Goal: Transaction & Acquisition: Purchase product/service

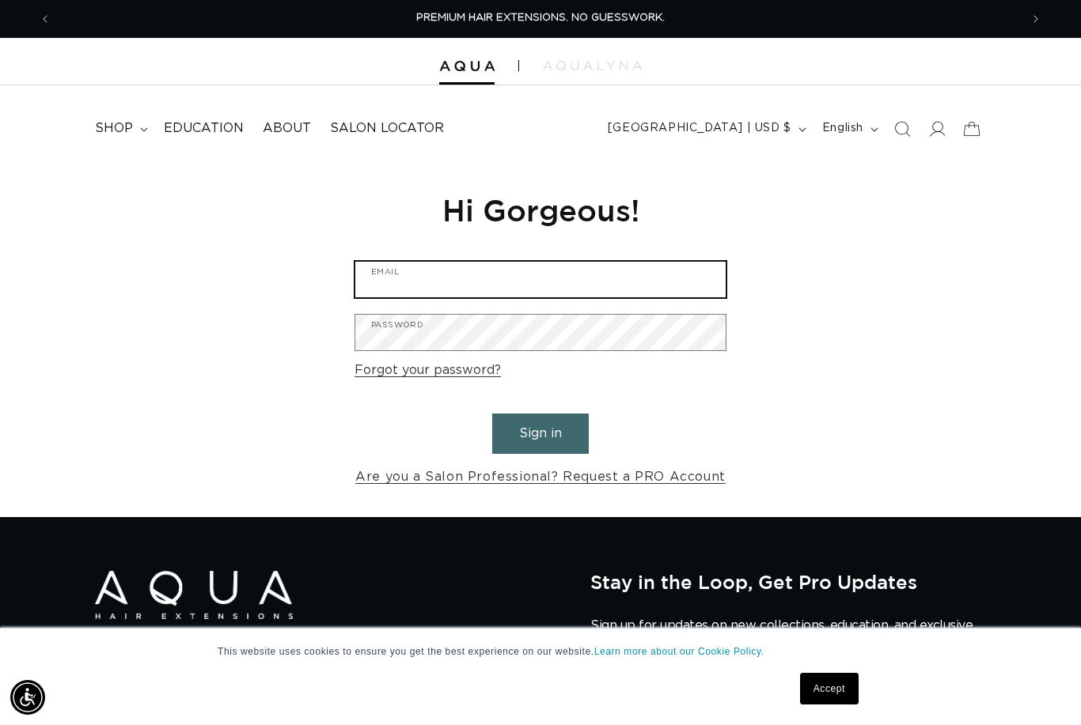
type input "Lainajridenhour@yahoo.com"
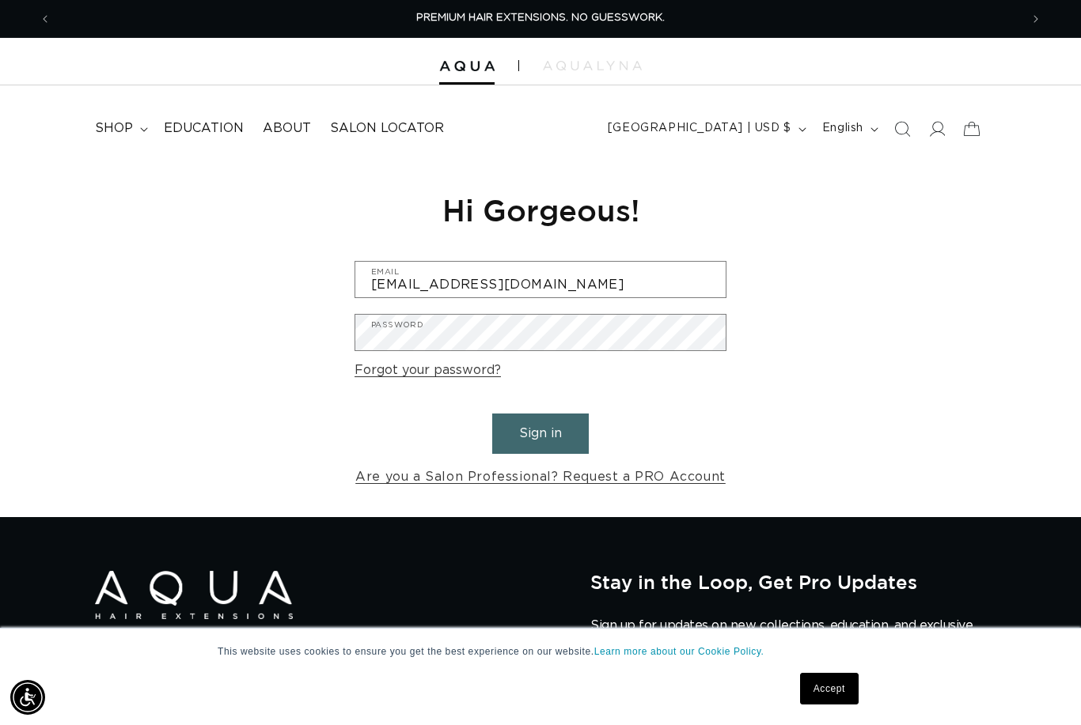
click at [540, 431] on button "Sign in" at bounding box center [540, 434] width 97 height 40
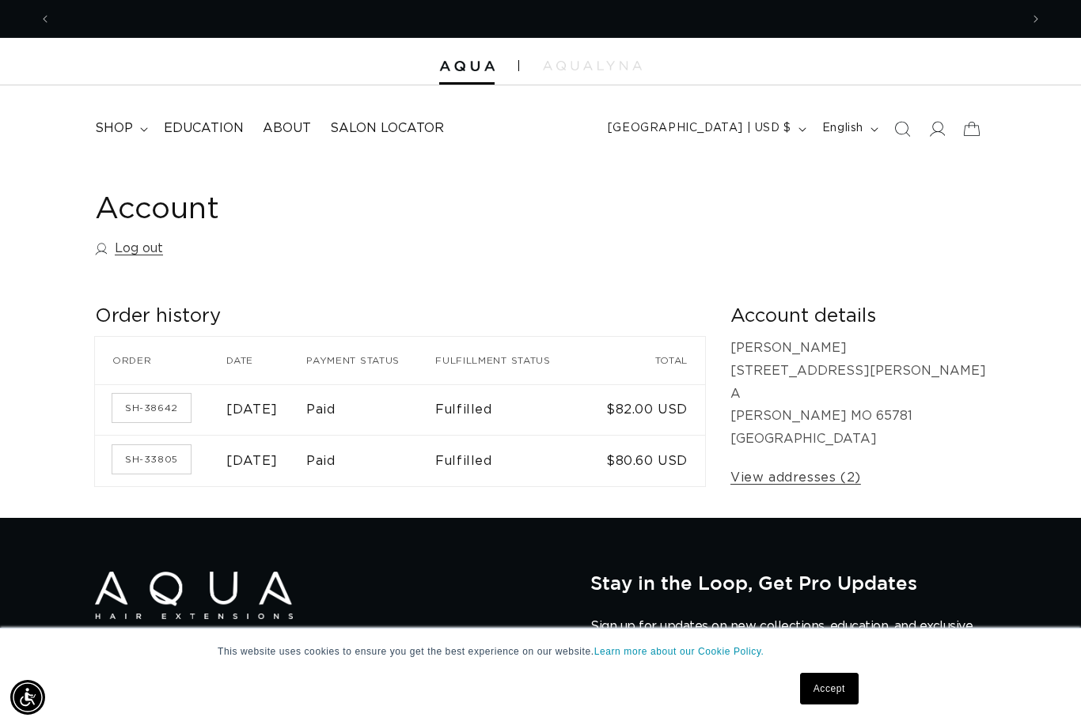
scroll to position [0, 968]
click at [136, 128] on summary "shop" at bounding box center [119, 129] width 69 height 36
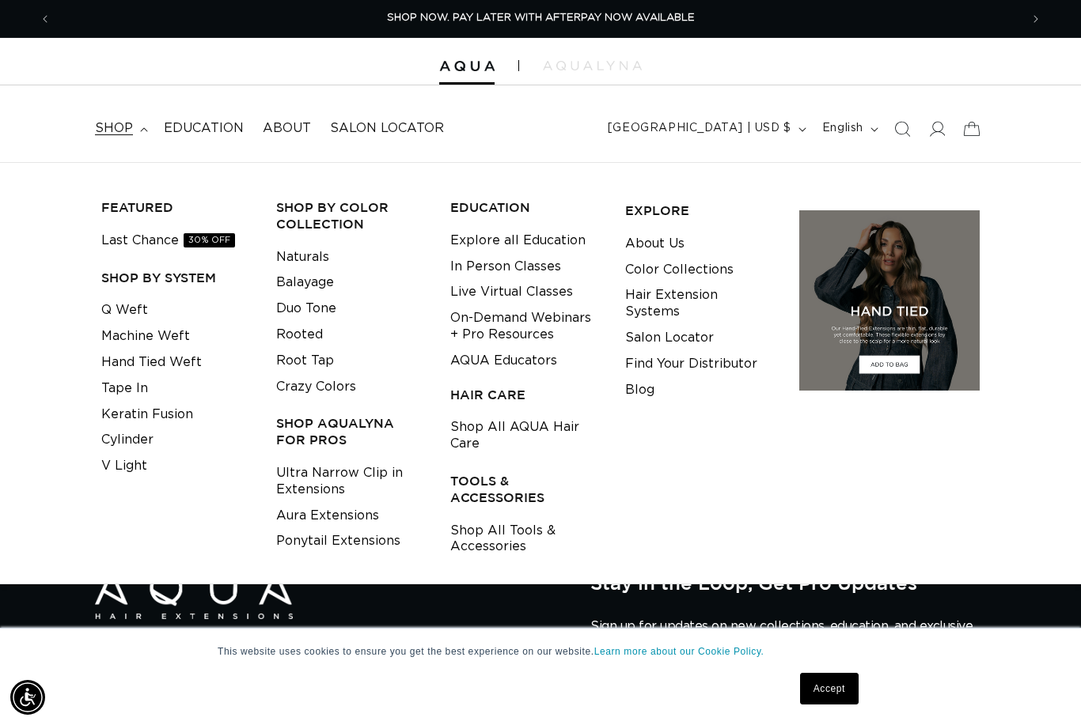
click at [119, 244] on link "Last Chance 30% OFF" at bounding box center [168, 241] width 134 height 26
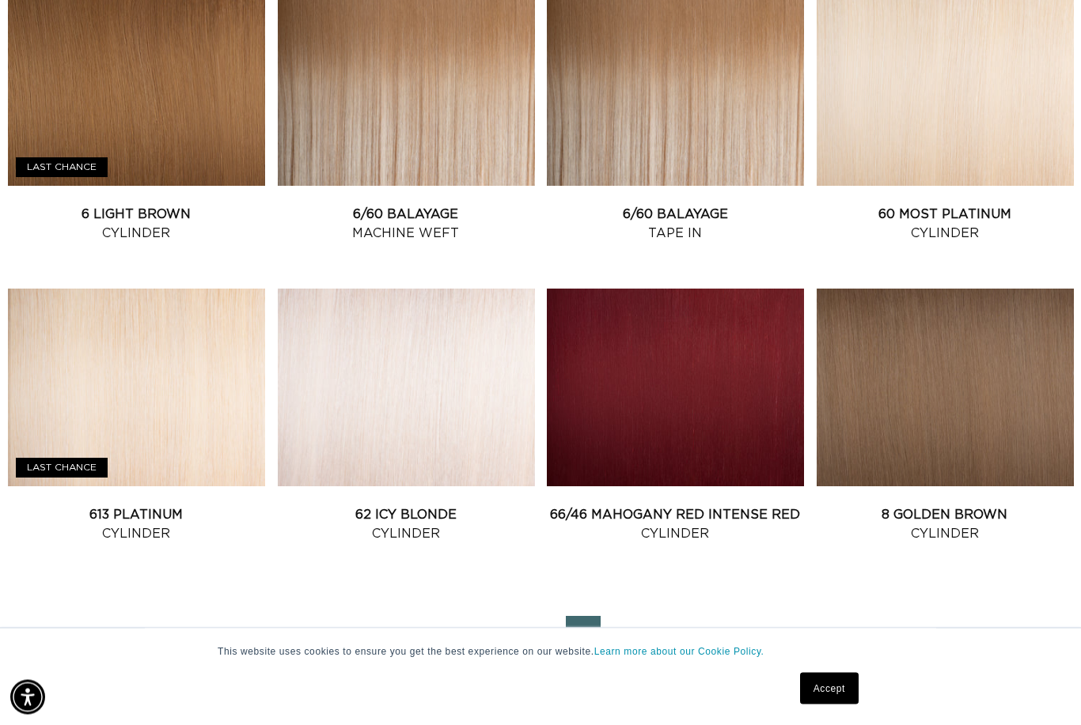
scroll to position [1565, 0]
click at [350, 505] on link "62 Icy Blonde Cylinder" at bounding box center [406, 524] width 257 height 38
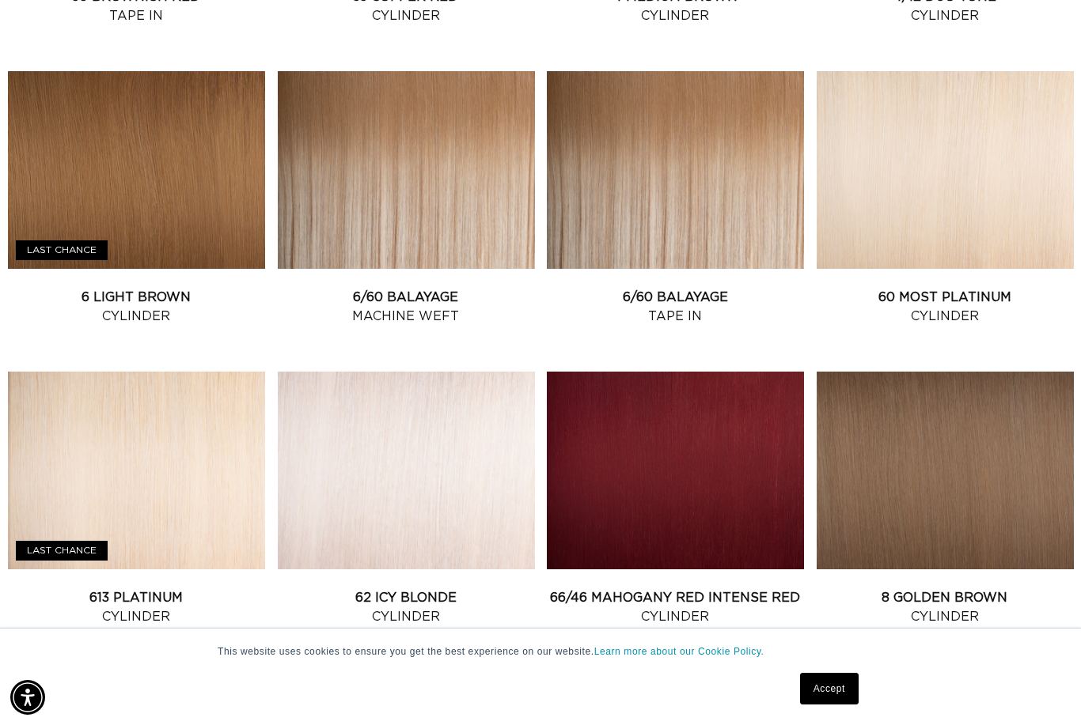
scroll to position [0, 1937]
click at [403, 589] on link "62 Icy Blonde Cylinder" at bounding box center [406, 608] width 257 height 38
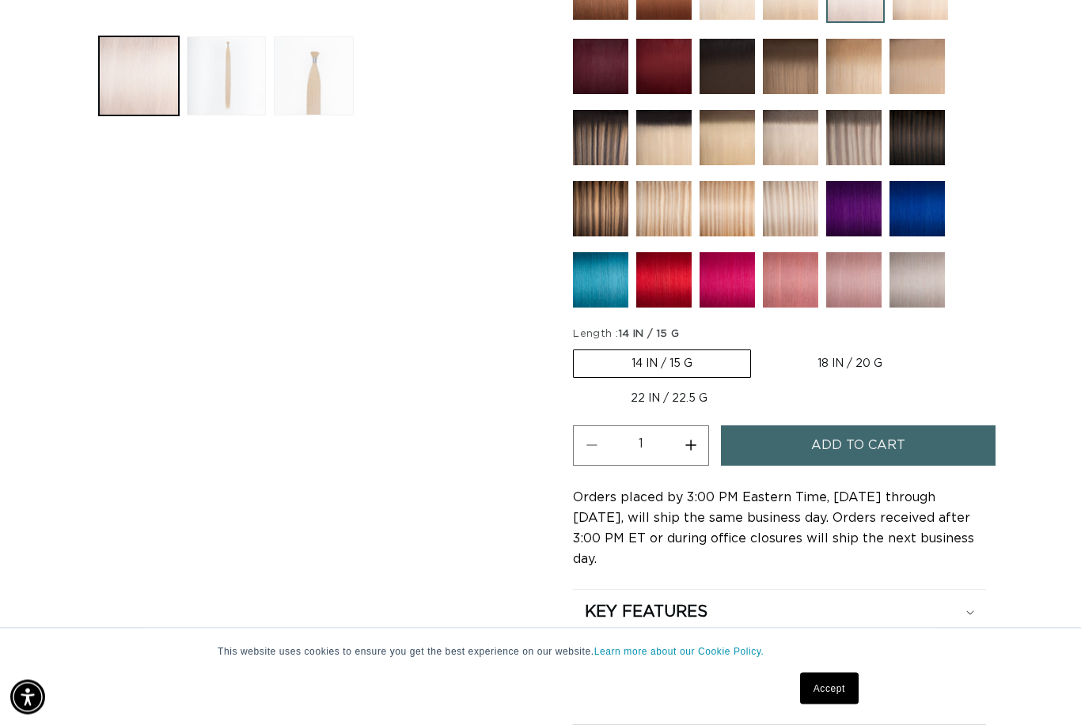
scroll to position [672, 0]
click at [635, 367] on label "14 IN / 15 G Variant sold out or unavailable" at bounding box center [662, 364] width 178 height 28
click at [577, 347] on input "14 IN / 15 G Variant sold out or unavailable" at bounding box center [577, 346] width 1 height 1
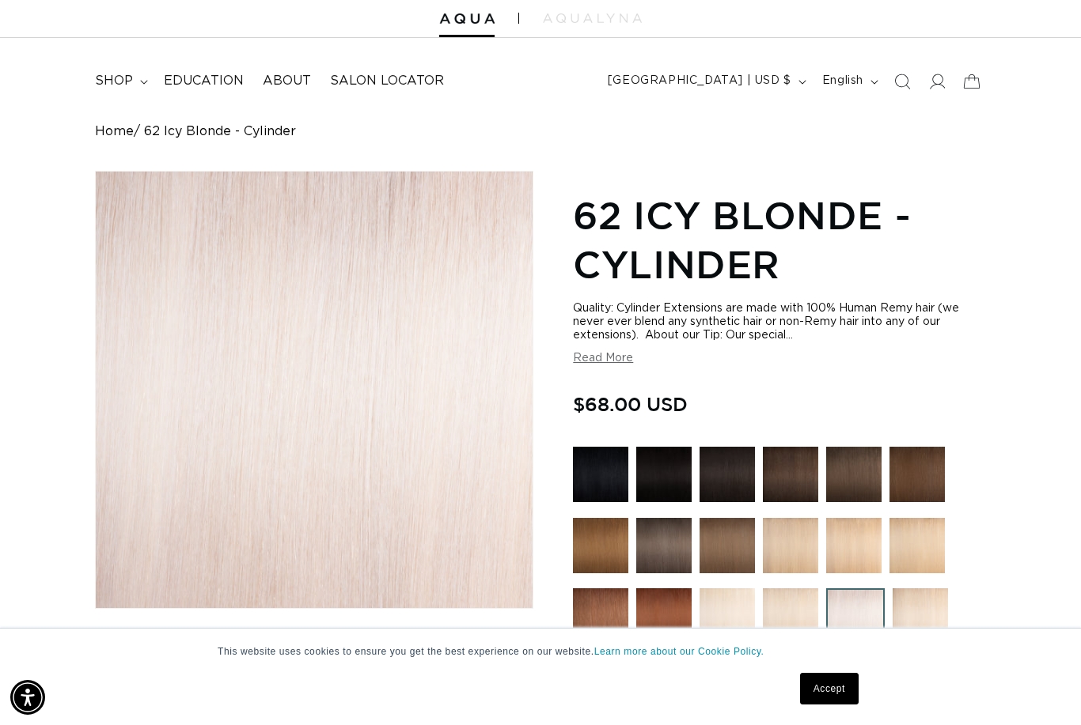
scroll to position [0, 1937]
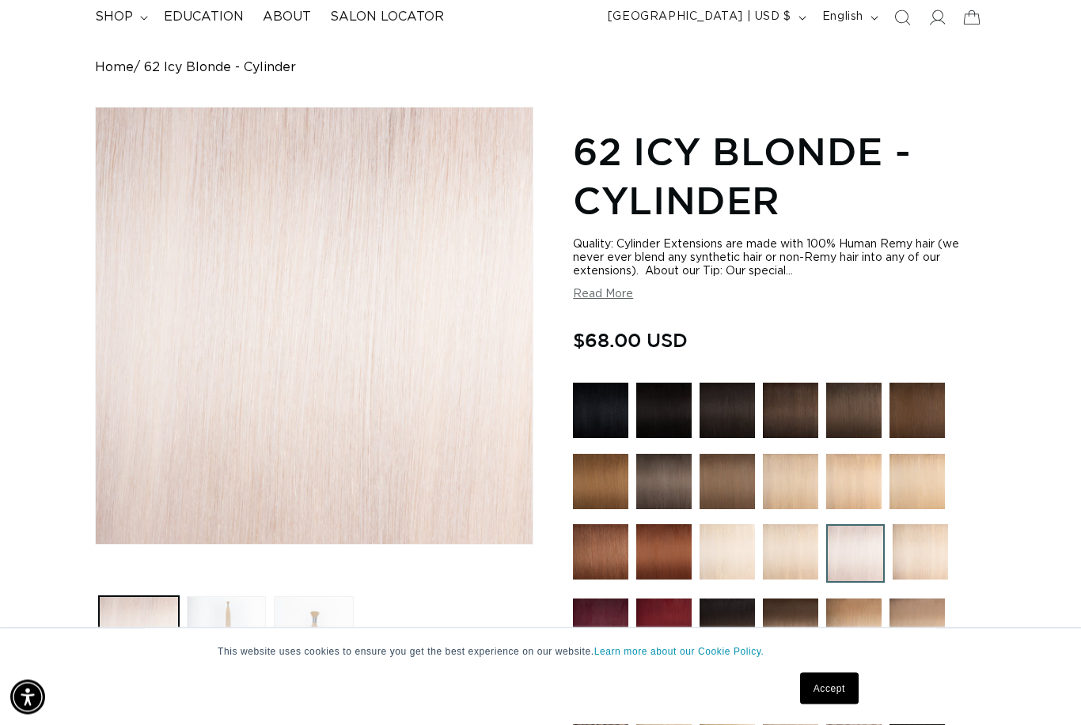
scroll to position [112, 0]
click at [815, 705] on link "Accept" at bounding box center [829, 689] width 59 height 32
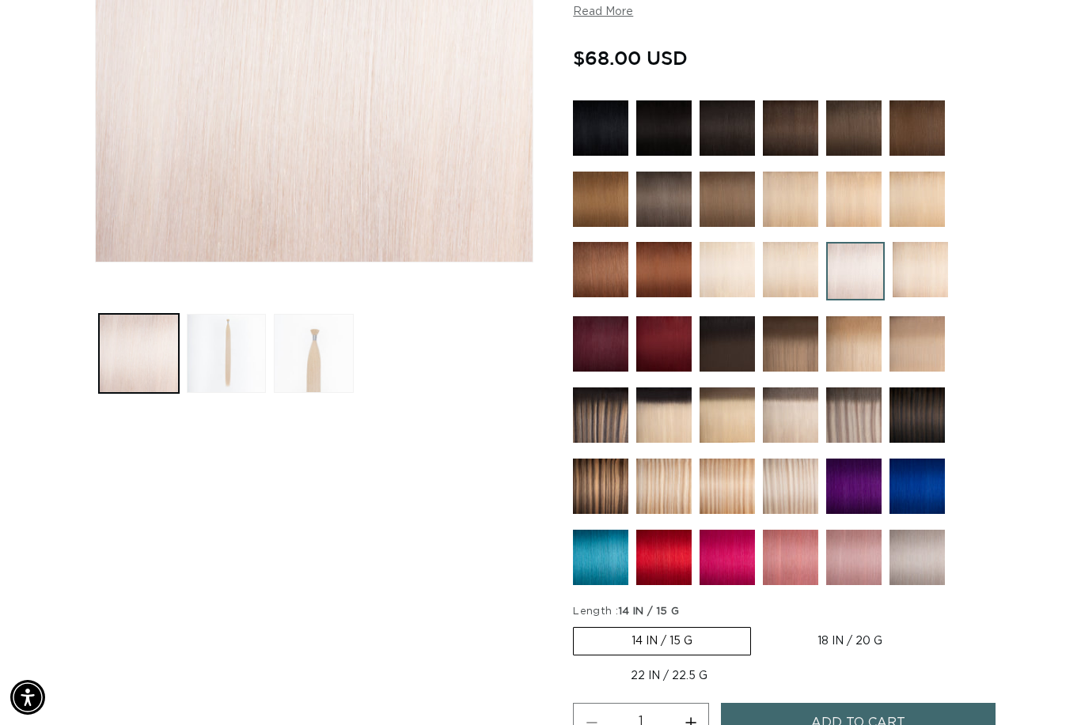
scroll to position [0, 1937]
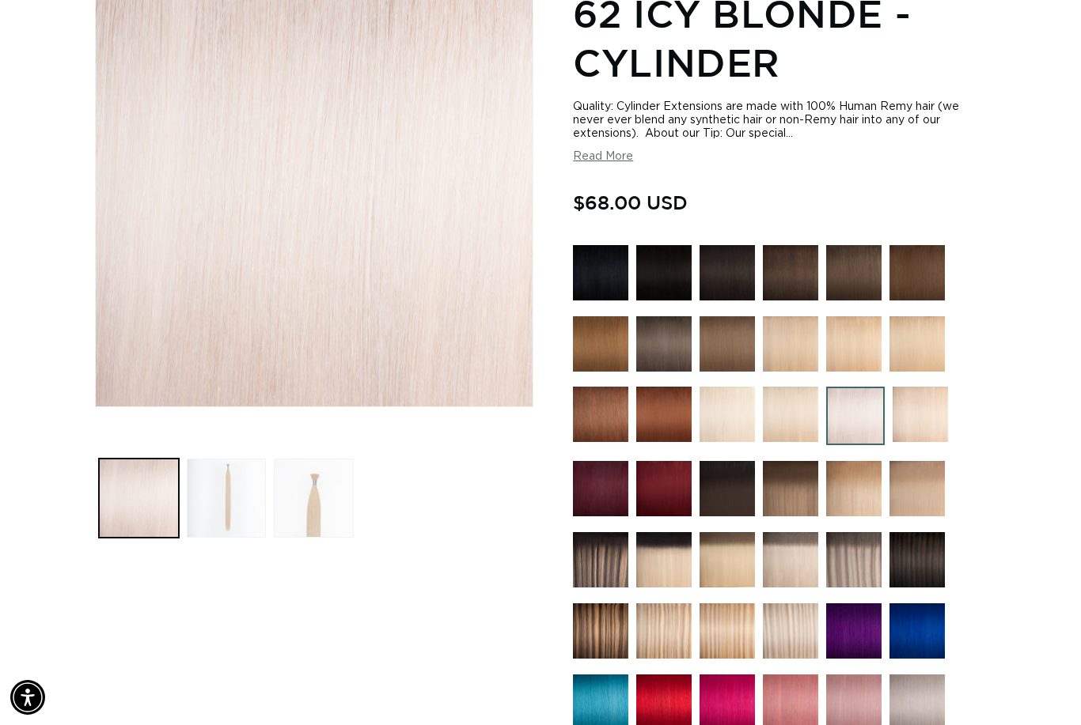
click at [309, 505] on button "Load image 3 in gallery view" at bounding box center [314, 499] width 80 height 80
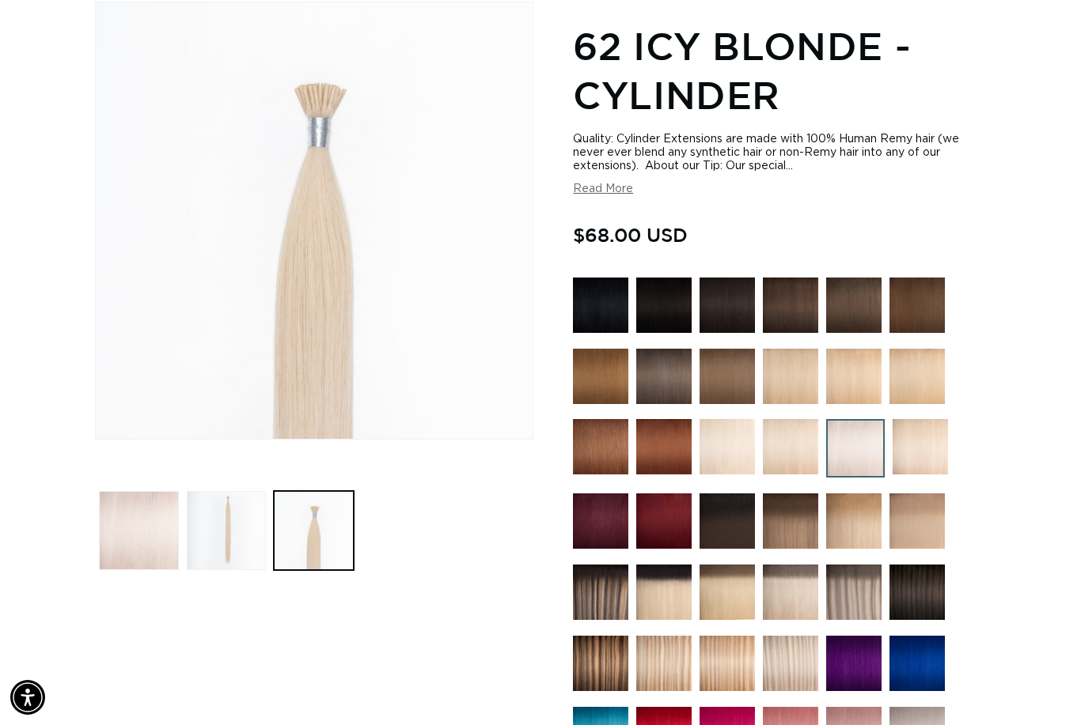
scroll to position [0, 0]
click at [225, 538] on button "Load image 2 in gallery view" at bounding box center [227, 531] width 80 height 80
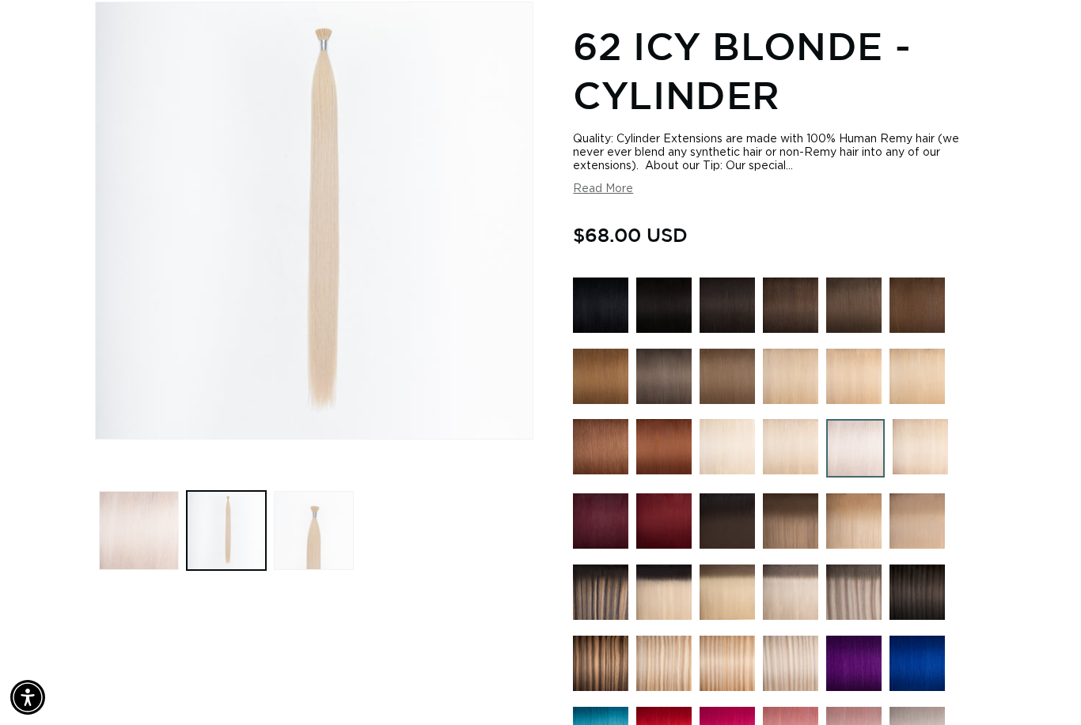
scroll to position [0, 968]
click at [123, 535] on button "Load image 1 in gallery view" at bounding box center [139, 531] width 80 height 80
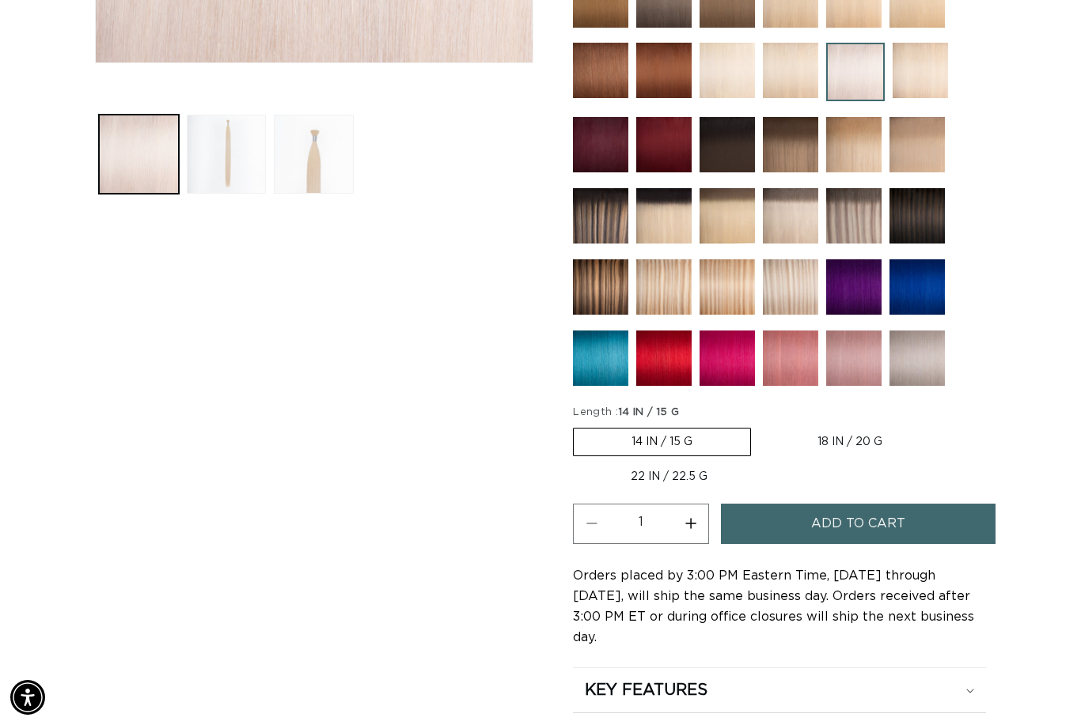
scroll to position [0, 1937]
click at [606, 445] on label "14 IN / 15 G Variant sold out or unavailable" at bounding box center [662, 442] width 178 height 28
click at [577, 426] on input "14 IN / 15 G Variant sold out or unavailable" at bounding box center [577, 425] width 1 height 1
click at [600, 452] on label "14 IN / 15 G Variant sold out or unavailable" at bounding box center [662, 442] width 178 height 28
click at [577, 426] on input "14 IN / 15 G Variant sold out or unavailable" at bounding box center [577, 425] width 1 height 1
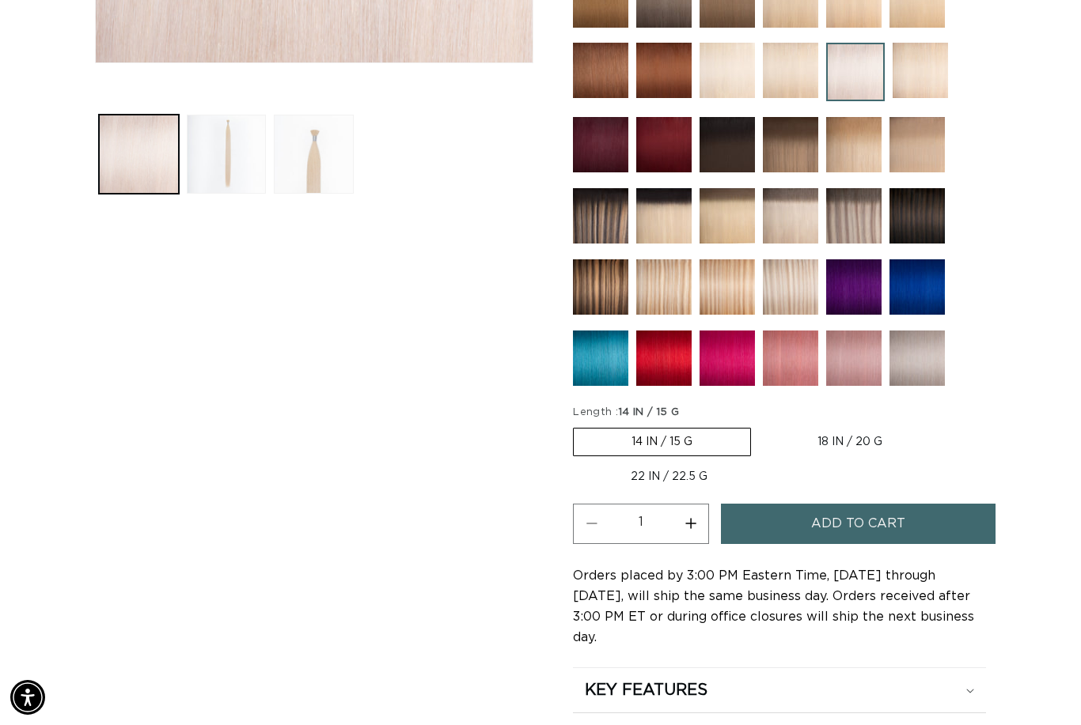
click at [691, 530] on button "Increase quantity for 62 Icy Blonde - Cylinder" at bounding box center [690, 524] width 36 height 40
click at [691, 523] on button "Increase quantity for 62 Icy Blonde - Cylinder" at bounding box center [690, 524] width 36 height 40
type input "3"
click at [779, 542] on button "Add to cart" at bounding box center [858, 524] width 274 height 40
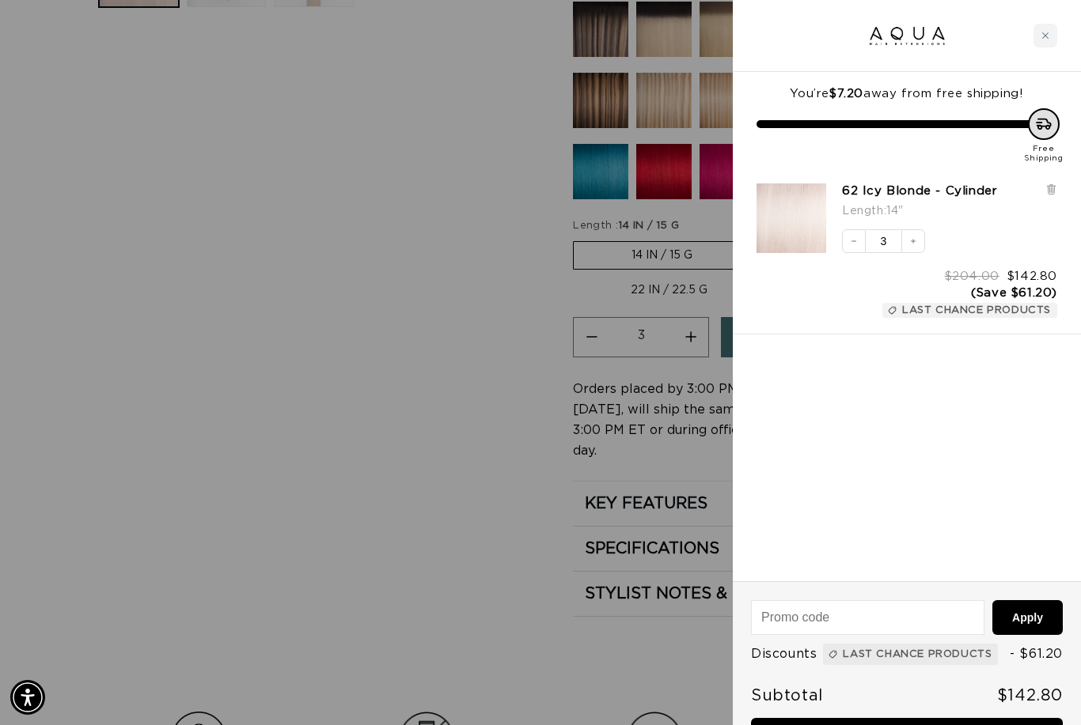
scroll to position [0, 1937]
click at [186, 498] on div at bounding box center [540, 362] width 1081 height 725
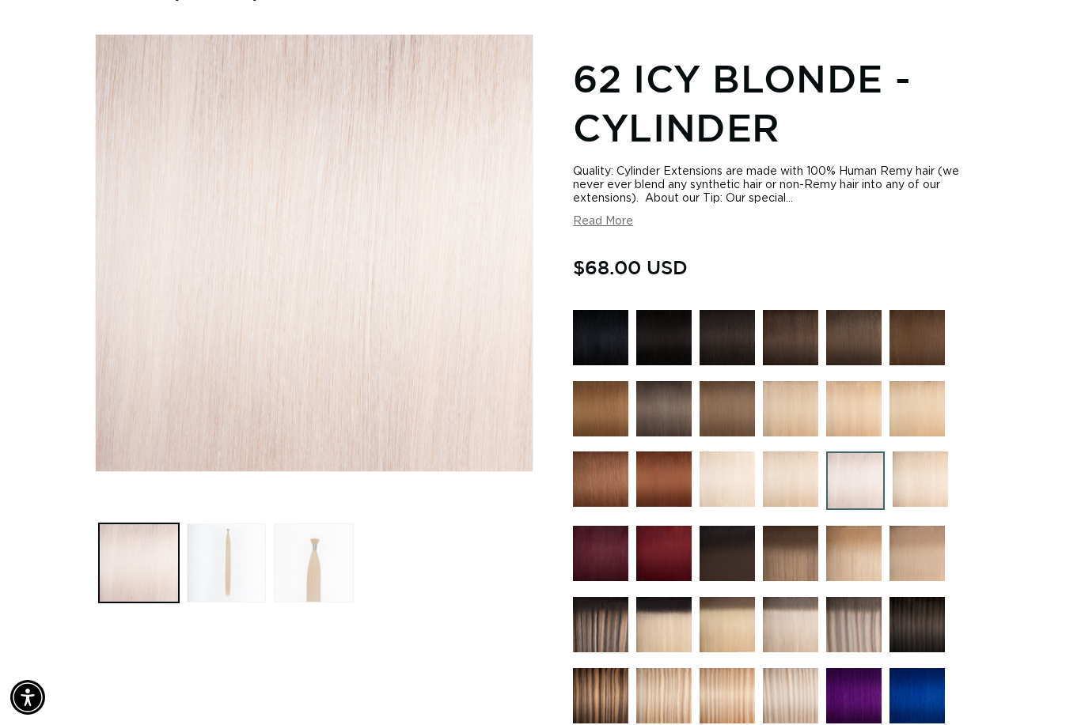
scroll to position [0, 0]
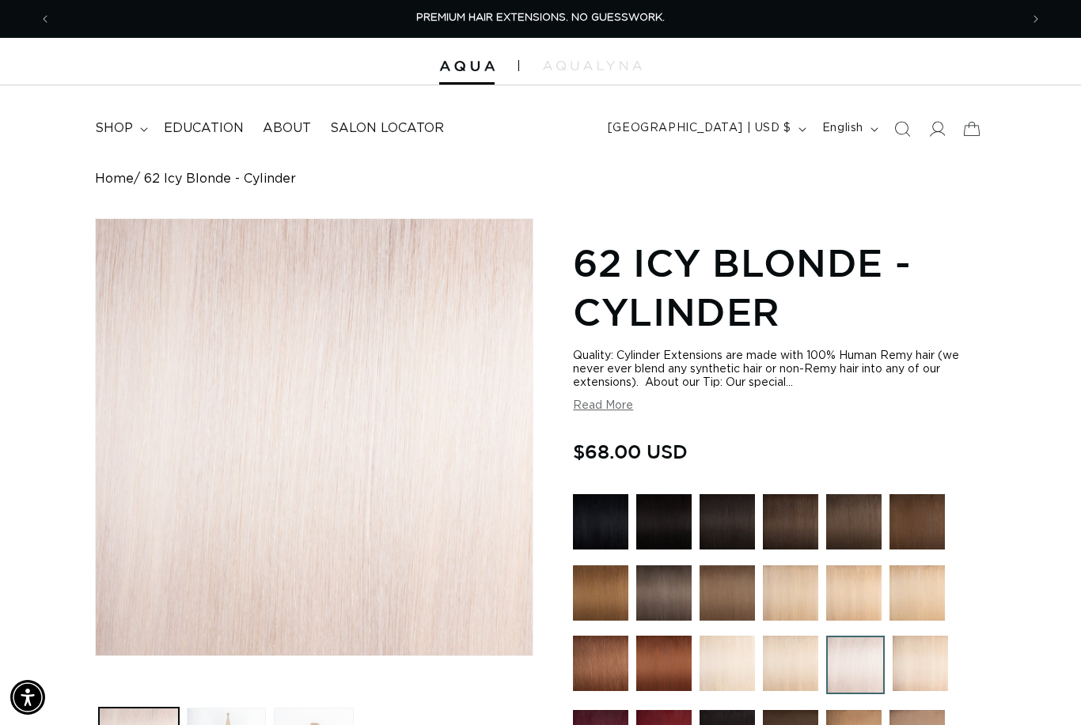
click at [903, 131] on icon "Search" at bounding box center [902, 129] width 16 height 16
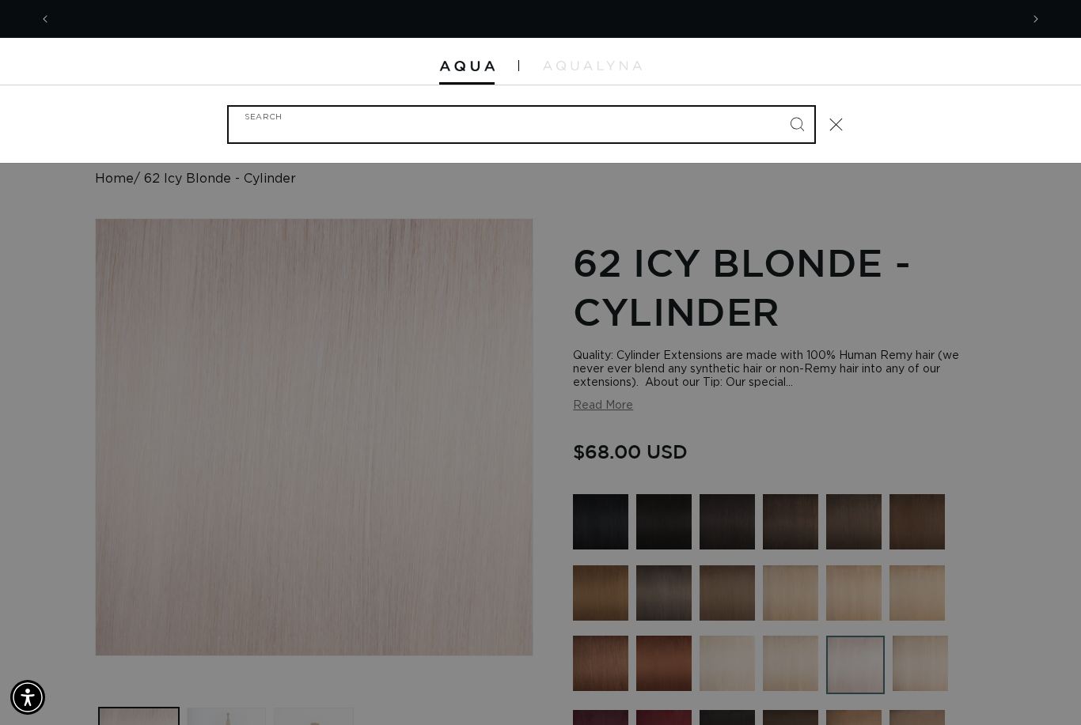
scroll to position [0, 968]
type input "tape"
click at [796, 123] on button "Search" at bounding box center [796, 124] width 35 height 35
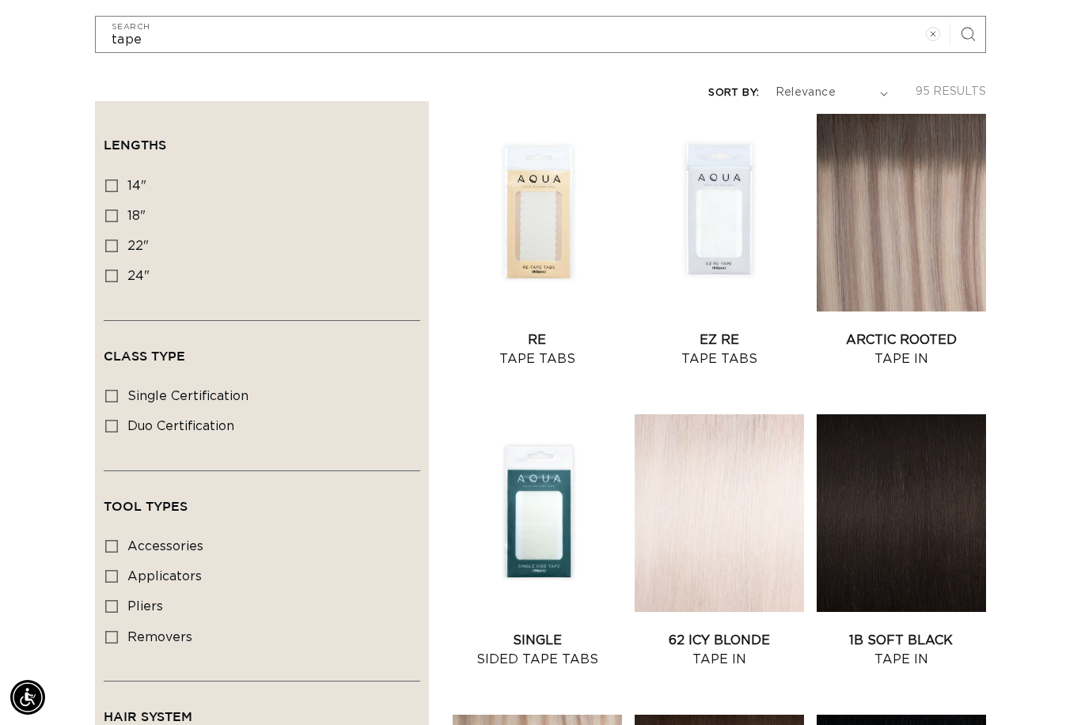
scroll to position [0, 968]
click at [532, 331] on link "Re Tape Tabs" at bounding box center [536, 350] width 169 height 38
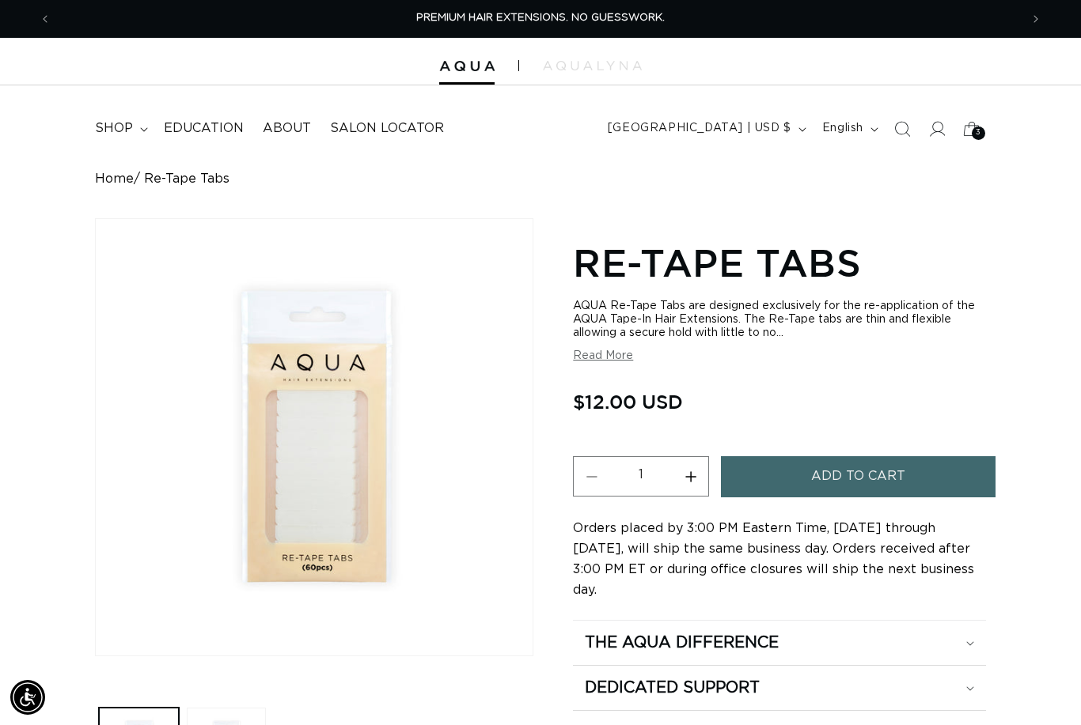
click at [931, 478] on button "Add to cart" at bounding box center [858, 476] width 274 height 40
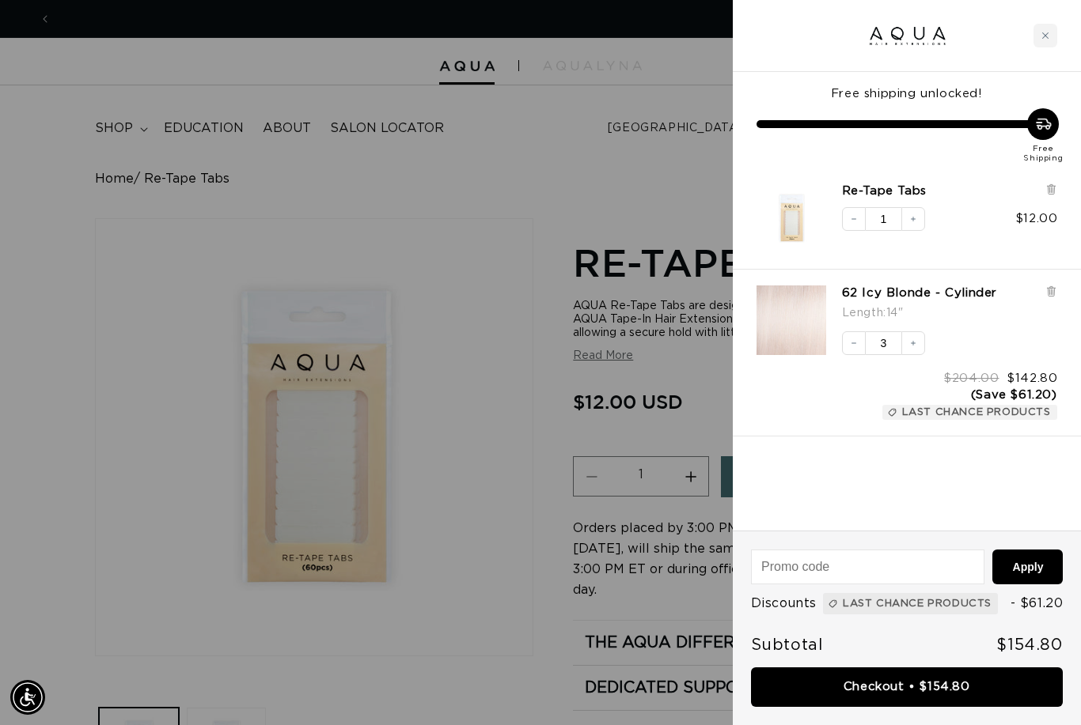
scroll to position [0, 1937]
click at [942, 691] on link "Checkout • $154.80" at bounding box center [907, 688] width 312 height 40
